Goal: Use online tool/utility

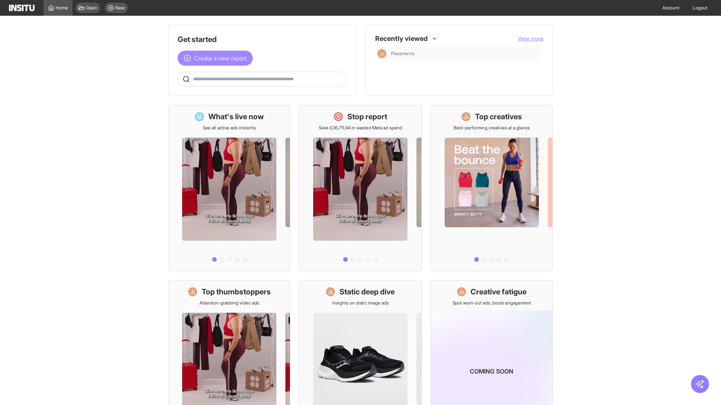
click at [217, 58] on span "Create a new report" at bounding box center [220, 58] width 53 height 9
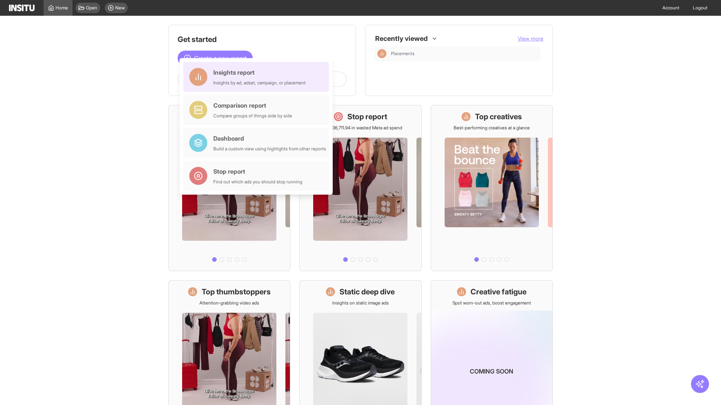
click at [258, 77] on div "Insights report Insights by ad, adset, campaign, or placement" at bounding box center [259, 77] width 92 height 18
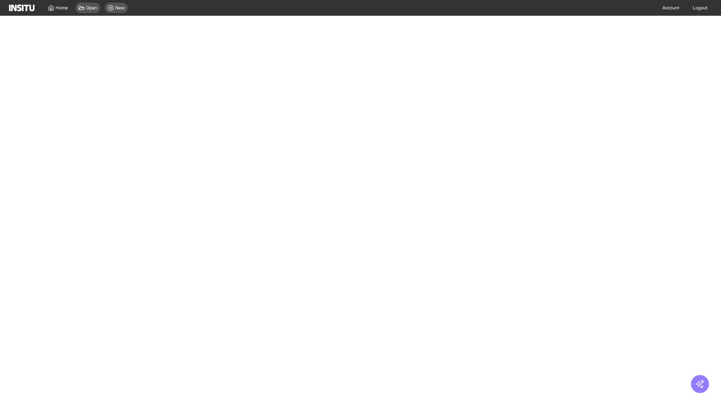
select select "**"
